Goal: Task Accomplishment & Management: Manage account settings

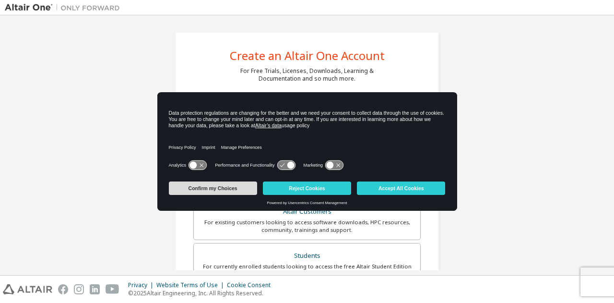
click at [222, 189] on button "Confirm my Choices" at bounding box center [213, 187] width 88 height 13
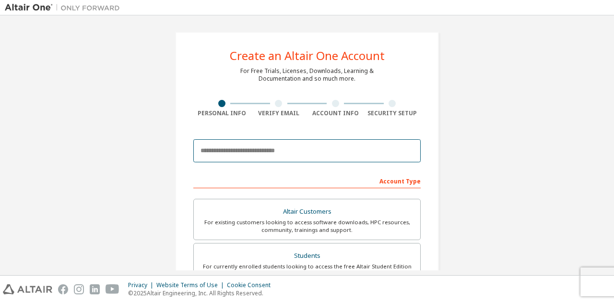
click at [263, 150] on input "email" at bounding box center [306, 150] width 227 height 23
click at [285, 153] on input "email" at bounding box center [306, 150] width 227 height 23
type input "**********"
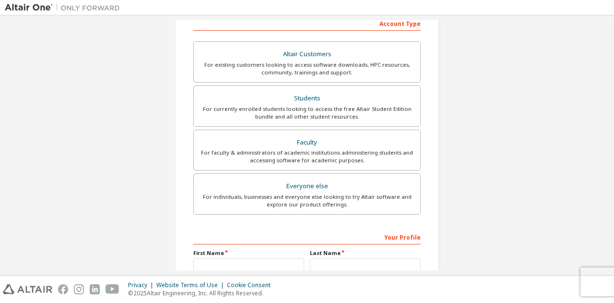
scroll to position [126, 0]
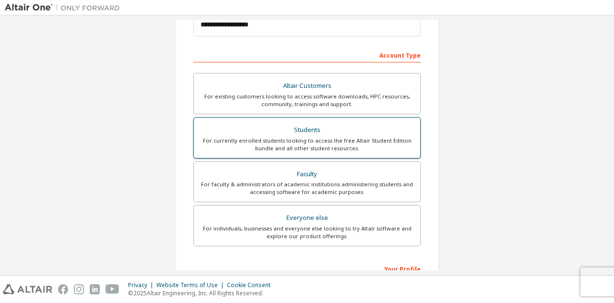
click at [269, 137] on div "For currently enrolled students looking to access the free Altair Student Editi…" at bounding box center [307, 144] width 215 height 15
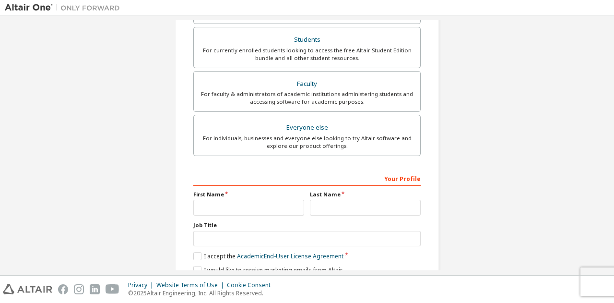
scroll to position [213, 0]
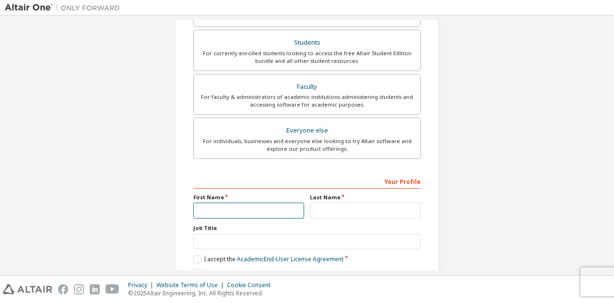
click at [211, 209] on input "text" at bounding box center [248, 211] width 111 height 16
type input "*******"
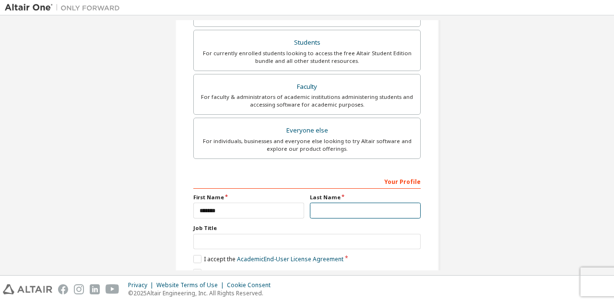
click at [322, 208] on input "text" at bounding box center [365, 211] width 111 height 16
type input "*****"
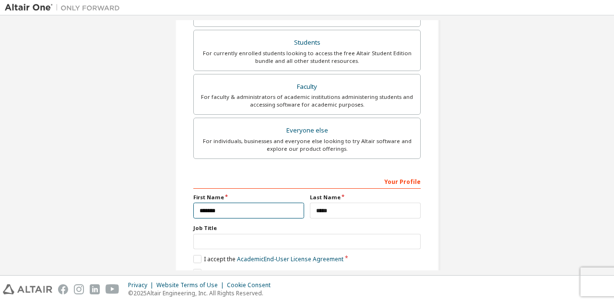
click at [258, 208] on input "*******" at bounding box center [248, 211] width 111 height 16
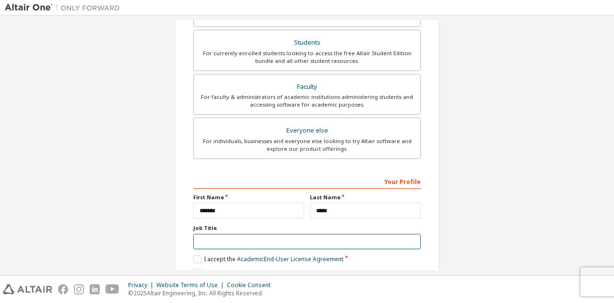
click at [213, 242] on input "text" at bounding box center [306, 242] width 227 height 16
type input "*"
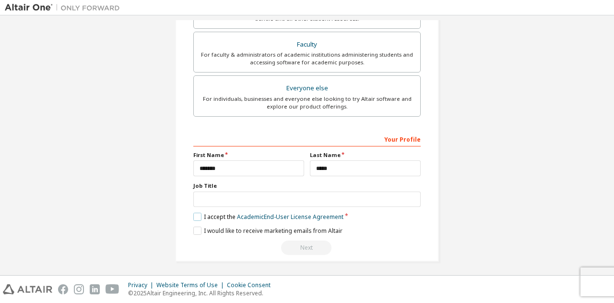
click at [202, 213] on label "I accept the Academic End-User License Agreement" at bounding box center [268, 217] width 150 height 8
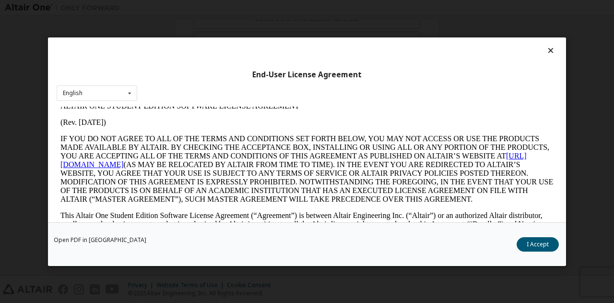
scroll to position [0, 0]
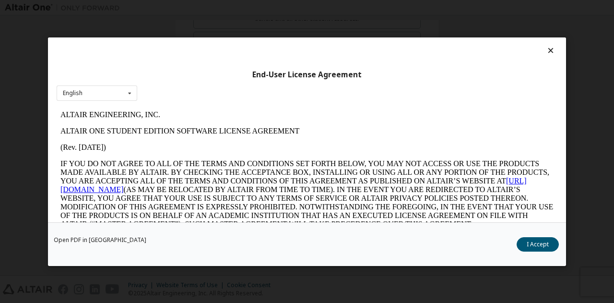
click at [546, 49] on icon at bounding box center [551, 50] width 10 height 9
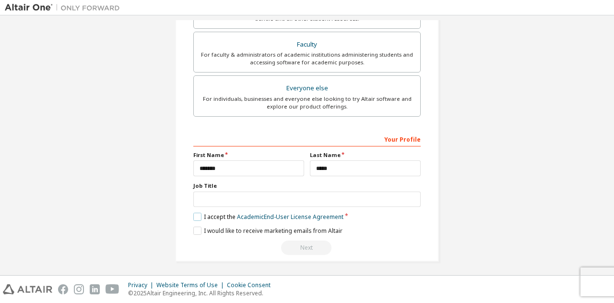
click at [195, 214] on label "I accept the Academic End-User License Agreement" at bounding box center [268, 217] width 150 height 8
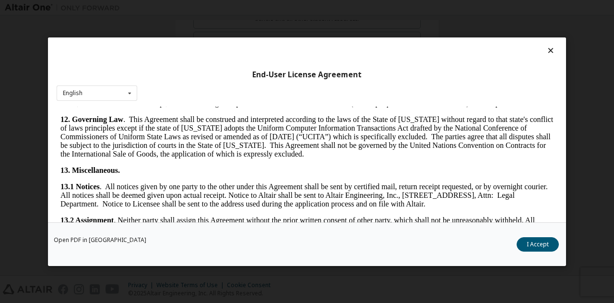
scroll to position [1594, 0]
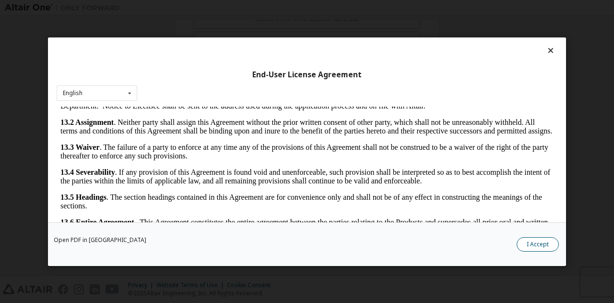
drag, startPoint x: 539, startPoint y: 236, endPoint x: 531, endPoint y: 246, distance: 12.8
click at [531, 246] on div "Open PDF in New Tab I Accept" at bounding box center [307, 244] width 518 height 44
click at [531, 246] on button "I Accept" at bounding box center [538, 244] width 42 height 14
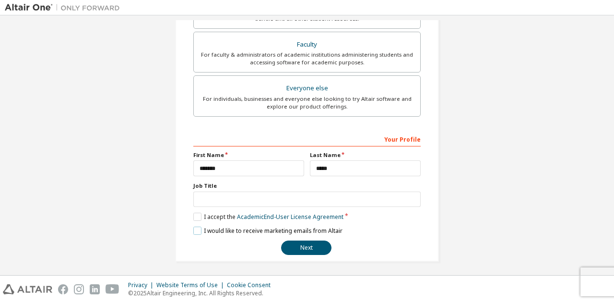
click at [198, 229] on label "I would like to receive marketing emails from Altair" at bounding box center [267, 231] width 149 height 8
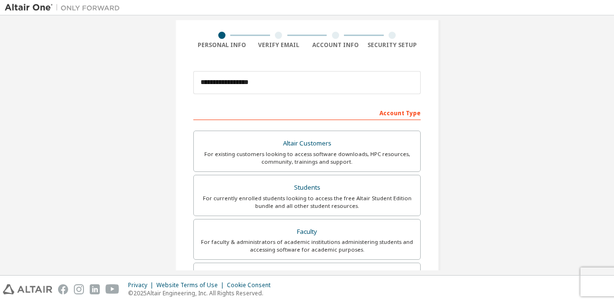
scroll to position [255, 0]
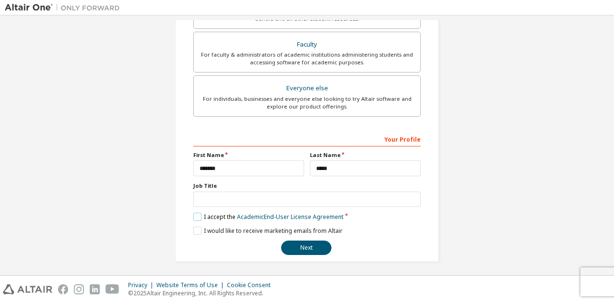
click at [197, 214] on label "I accept the Academic End-User License Agreement" at bounding box center [268, 217] width 150 height 8
click at [195, 227] on label "I would like to receive marketing emails from Altair" at bounding box center [267, 231] width 149 height 8
click at [195, 213] on label "I accept the Academic End-User License Agreement" at bounding box center [268, 217] width 150 height 8
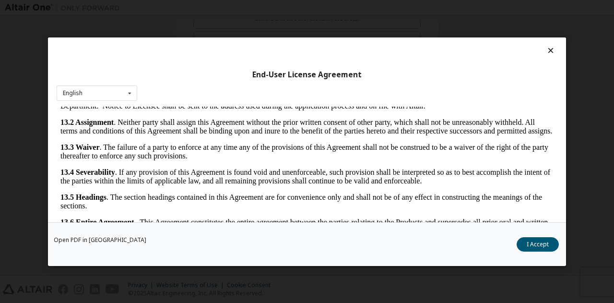
scroll to position [31, 0]
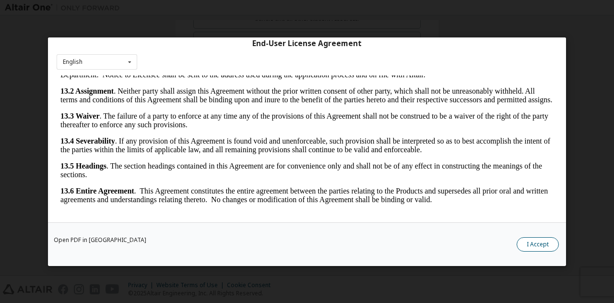
click at [551, 243] on button "I Accept" at bounding box center [538, 244] width 42 height 14
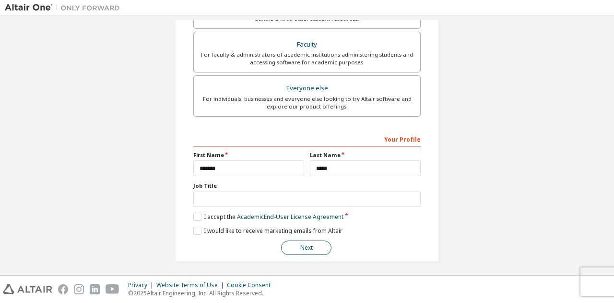
click at [289, 246] on button "Next" at bounding box center [306, 247] width 50 height 14
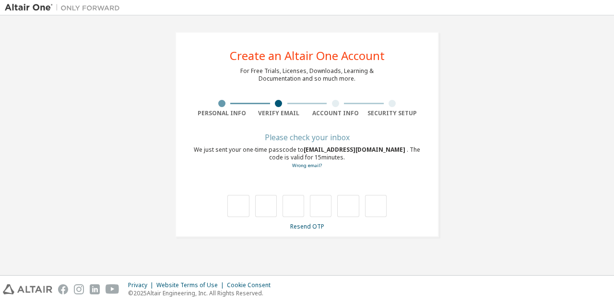
type input "*"
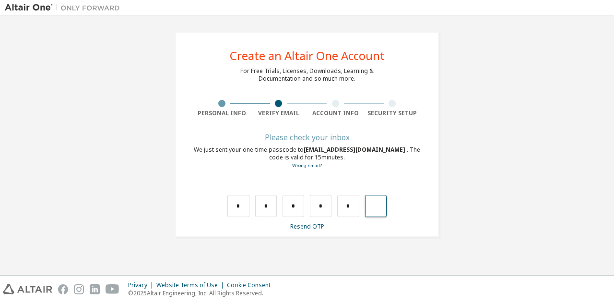
type input "*"
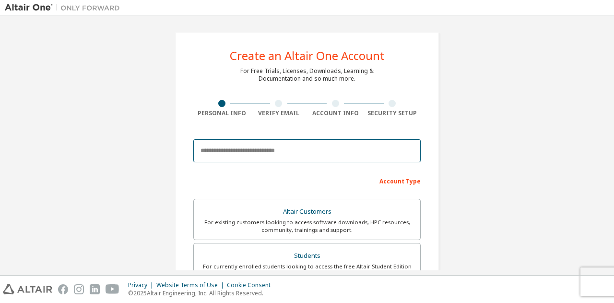
click at [275, 153] on input "email" at bounding box center [306, 150] width 227 height 23
type input "**********"
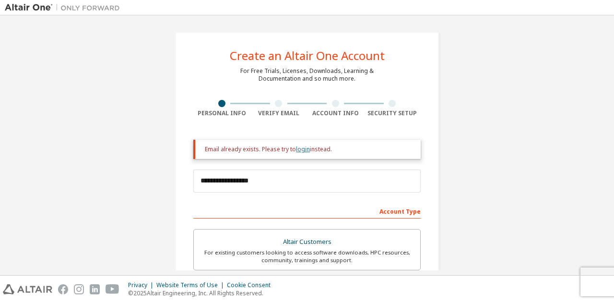
click at [300, 149] on link "login" at bounding box center [303, 149] width 14 height 8
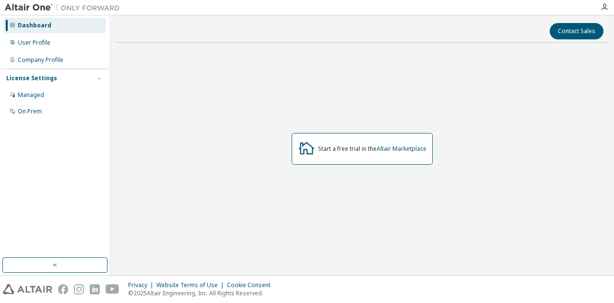
click at [600, 5] on div at bounding box center [604, 7] width 19 height 8
click at [606, 7] on icon "button" at bounding box center [605, 7] width 8 height 8
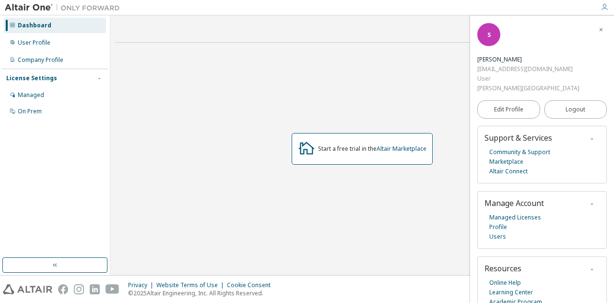
click at [606, 7] on icon "button" at bounding box center [605, 7] width 8 height 8
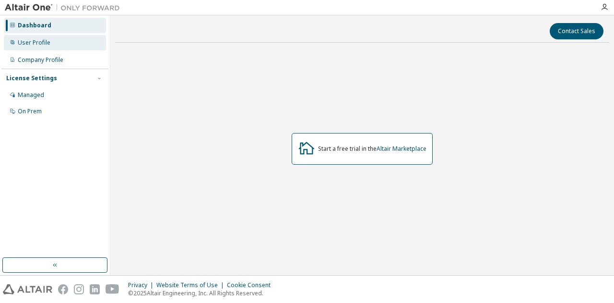
click at [56, 44] on div "User Profile" at bounding box center [55, 42] width 102 height 15
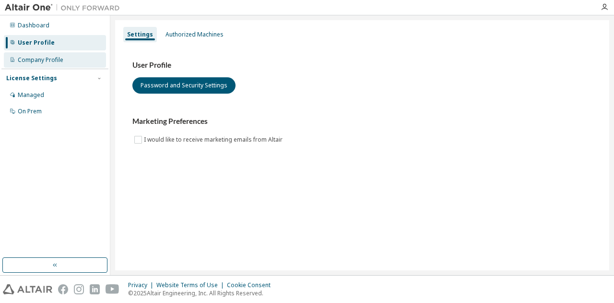
click at [55, 61] on div "Company Profile" at bounding box center [41, 60] width 46 height 8
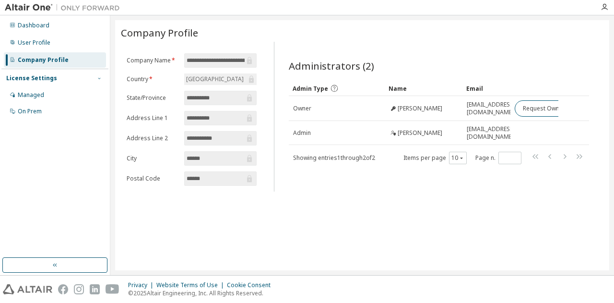
click at [103, 77] on span "button" at bounding box center [100, 78] width 8 height 8
click at [60, 264] on button "button" at bounding box center [54, 264] width 105 height 15
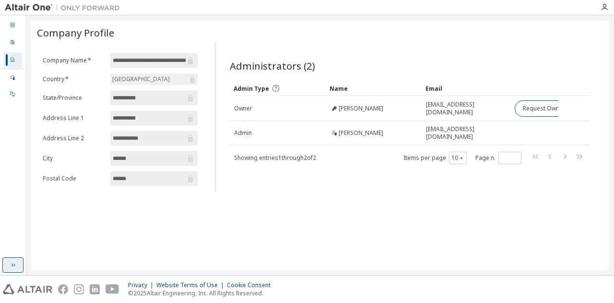
click at [14, 269] on button "button" at bounding box center [12, 264] width 21 height 15
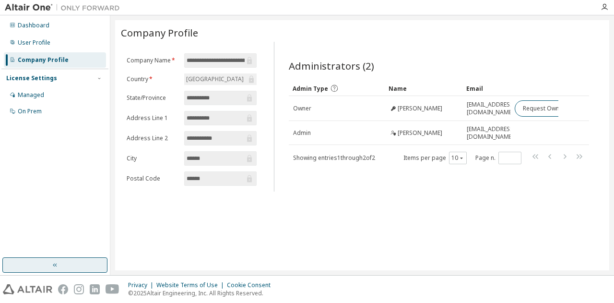
click at [14, 269] on button "button" at bounding box center [54, 264] width 105 height 15
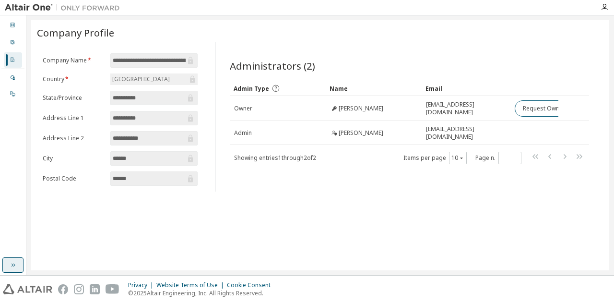
click at [14, 269] on button "button" at bounding box center [12, 264] width 21 height 15
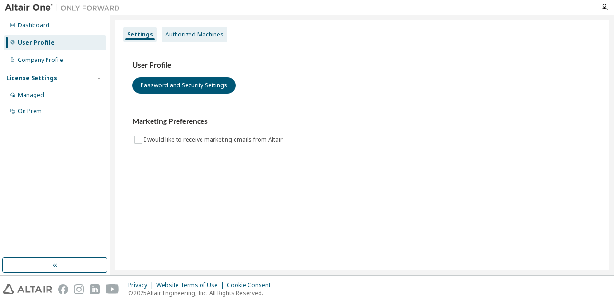
click at [193, 36] on div "Authorized Machines" at bounding box center [195, 35] width 58 height 8
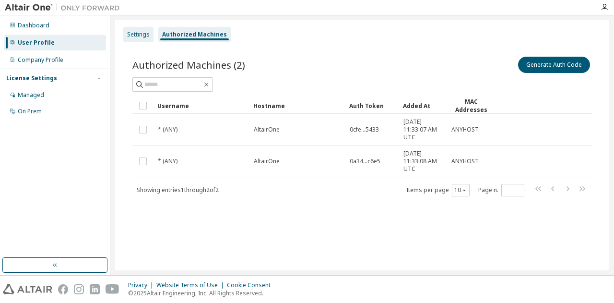
click at [137, 34] on div "Settings" at bounding box center [138, 35] width 23 height 8
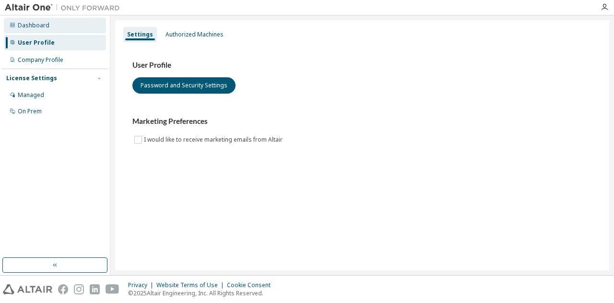
click at [32, 28] on div "Dashboard" at bounding box center [34, 26] width 32 height 8
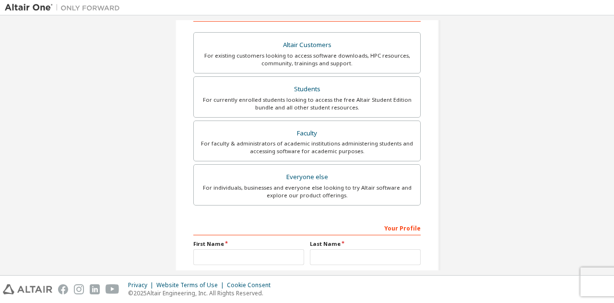
scroll to position [167, 0]
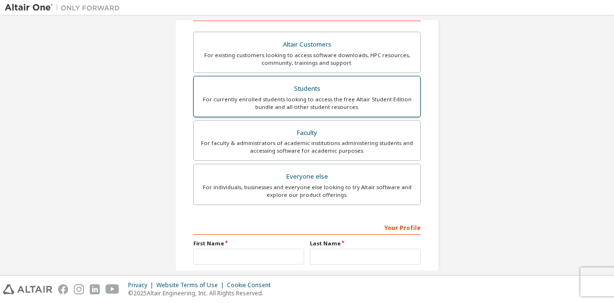
click at [328, 78] on label "Students For currently enrolled students looking to access the free Altair Stud…" at bounding box center [306, 96] width 227 height 41
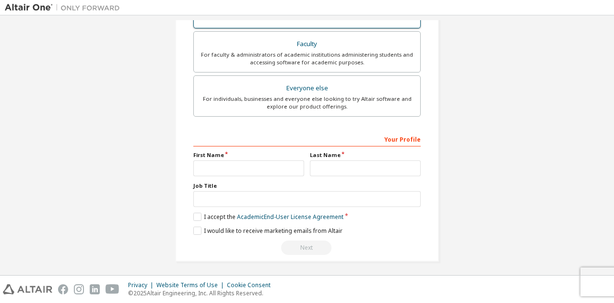
scroll to position [0, 0]
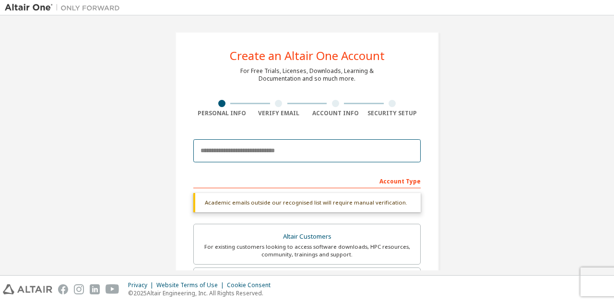
click at [287, 147] on input "email" at bounding box center [306, 150] width 227 height 23
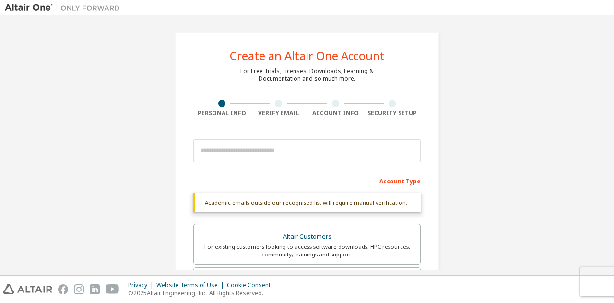
click at [392, 183] on div "Account Type" at bounding box center [306, 180] width 227 height 15
click at [334, 135] on div at bounding box center [306, 150] width 227 height 33
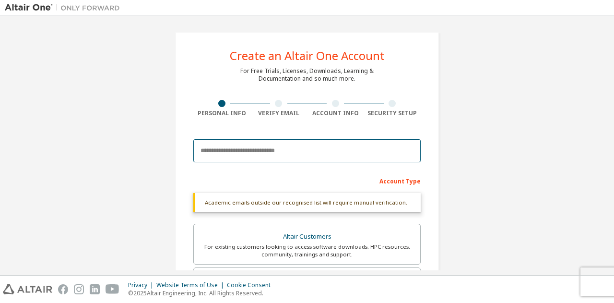
click at [324, 152] on input "email" at bounding box center [306, 150] width 227 height 23
type input "**********"
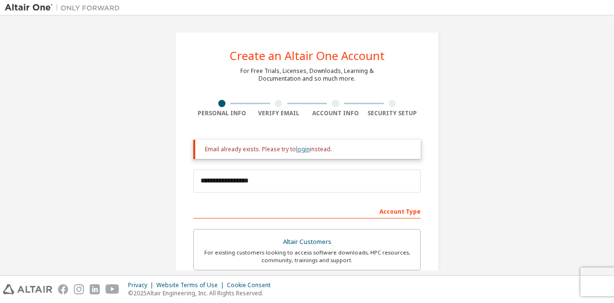
click at [296, 149] on link "login" at bounding box center [303, 149] width 14 height 8
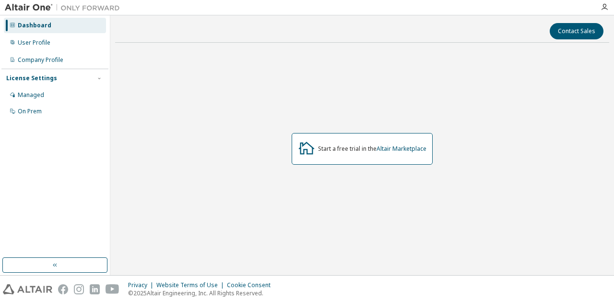
click at [95, 9] on img at bounding box center [65, 8] width 120 height 10
